Goal: Information Seeking & Learning: Find specific page/section

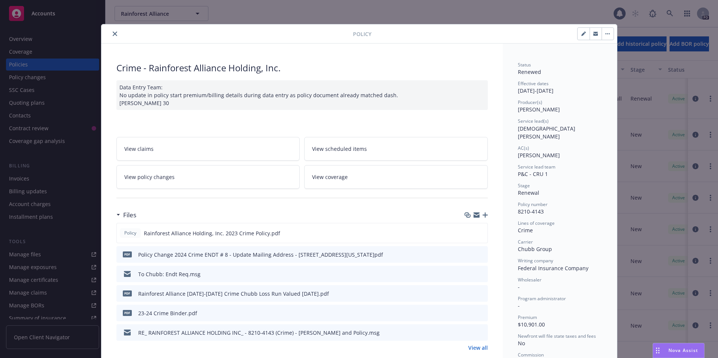
click at [110, 34] on button "close" at bounding box center [114, 33] width 9 height 9
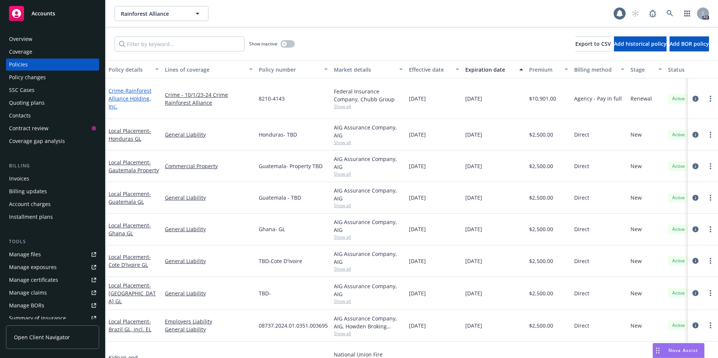
click at [127, 87] on span "- Rainforest Alliance Holding, Inc." at bounding box center [130, 98] width 43 height 23
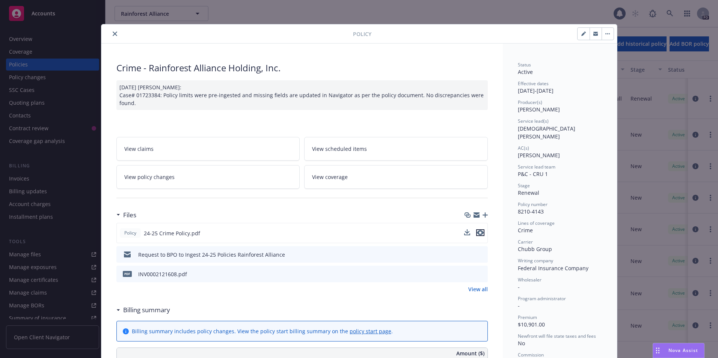
click at [478, 232] on icon "preview file" at bounding box center [480, 232] width 7 height 5
click at [478, 233] on icon "preview file" at bounding box center [480, 232] width 7 height 5
click at [113, 34] on icon "close" at bounding box center [115, 34] width 5 height 5
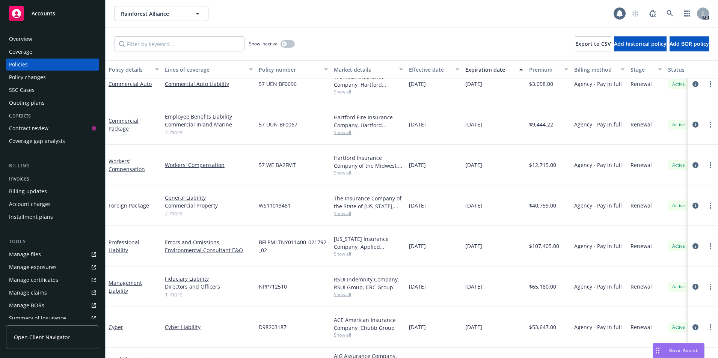
scroll to position [323, 0]
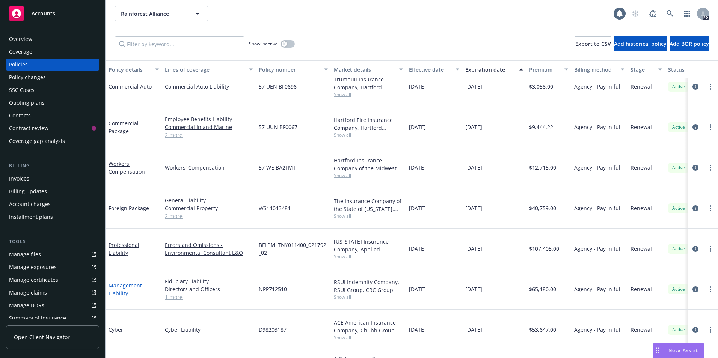
click at [117, 282] on link "Management Liability" at bounding box center [125, 289] width 33 height 15
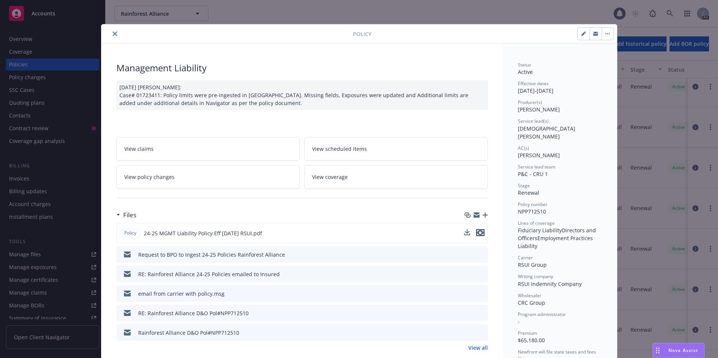
click at [478, 233] on icon "preview file" at bounding box center [480, 232] width 7 height 5
click at [110, 34] on button "close" at bounding box center [114, 33] width 9 height 9
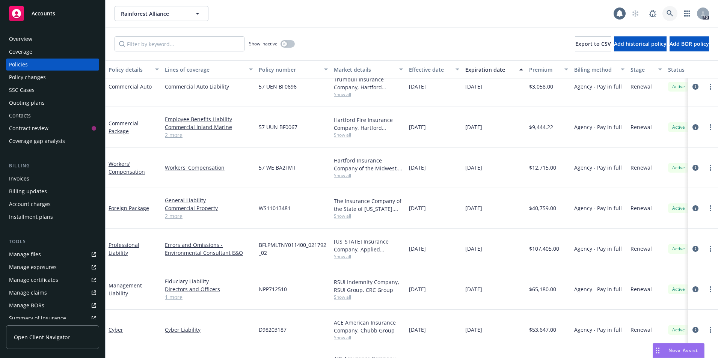
click at [668, 12] on icon at bounding box center [669, 13] width 7 height 7
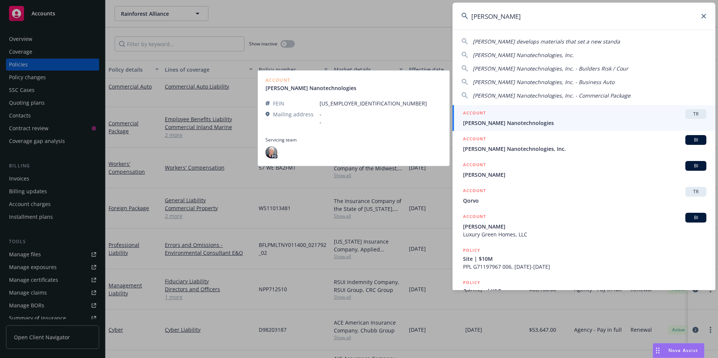
type input "[PERSON_NAME]"
click at [503, 122] on span "[PERSON_NAME] Nanotechnologies" at bounding box center [584, 123] width 243 height 8
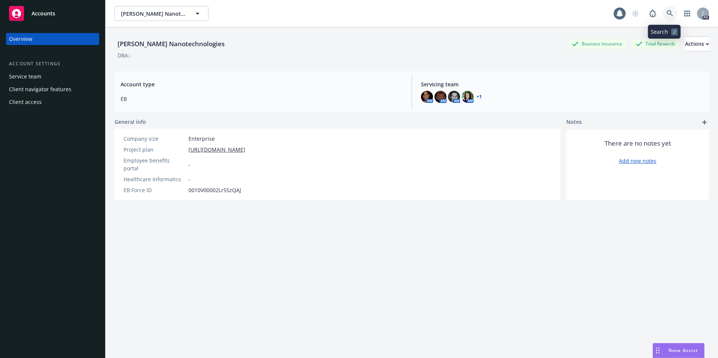
click at [666, 15] on icon at bounding box center [669, 13] width 7 height 7
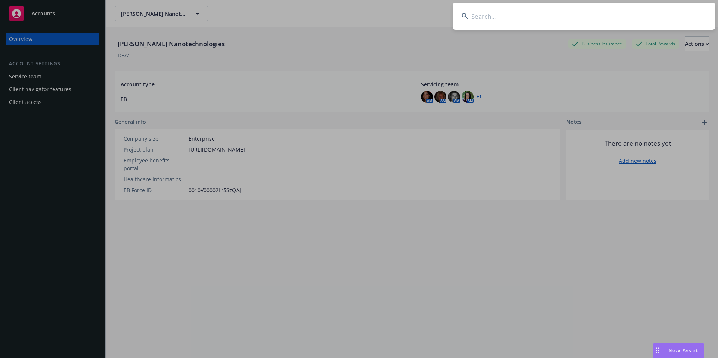
click at [512, 20] on input at bounding box center [583, 16] width 263 height 27
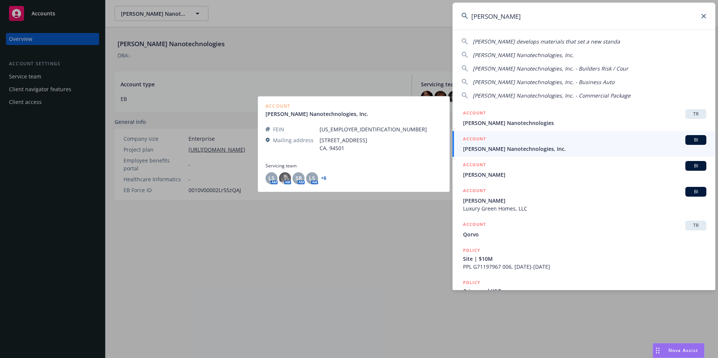
type input "[PERSON_NAME]"
click at [495, 146] on span "[PERSON_NAME] Nanotechnologies, Inc." at bounding box center [584, 149] width 243 height 8
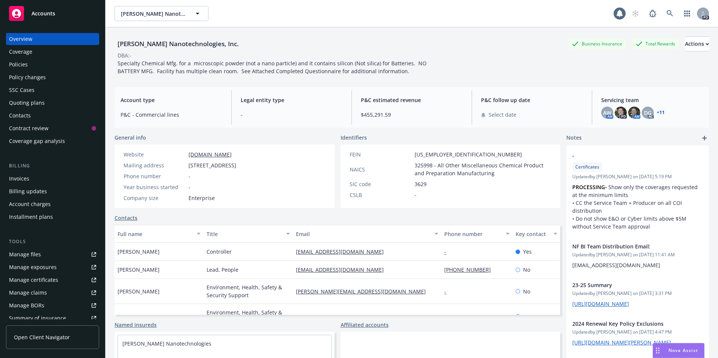
click at [15, 64] on div "Policies" at bounding box center [18, 65] width 19 height 12
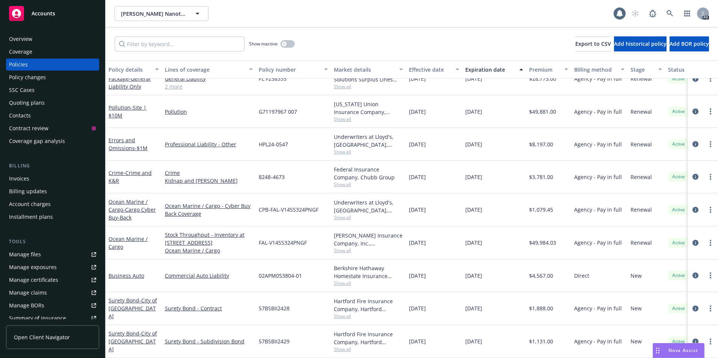
scroll to position [538, 0]
